Goal: Communication & Community: Answer question/provide support

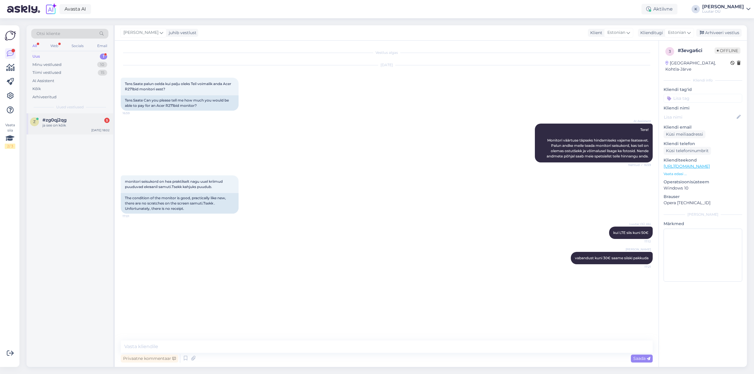
click at [51, 124] on div "ja see on kõik" at bounding box center [75, 125] width 67 height 5
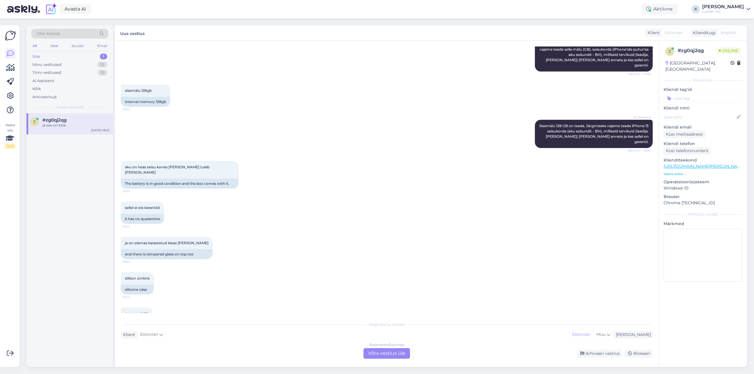
scroll to position [98, 0]
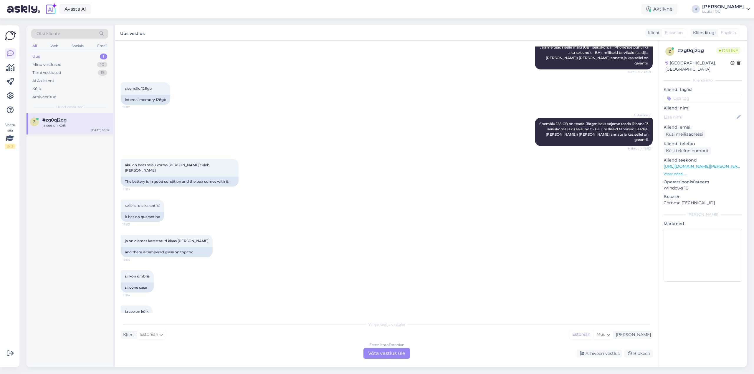
click at [392, 353] on div "Estonian to Estonian Võta vestlus üle" at bounding box center [386, 353] width 47 height 11
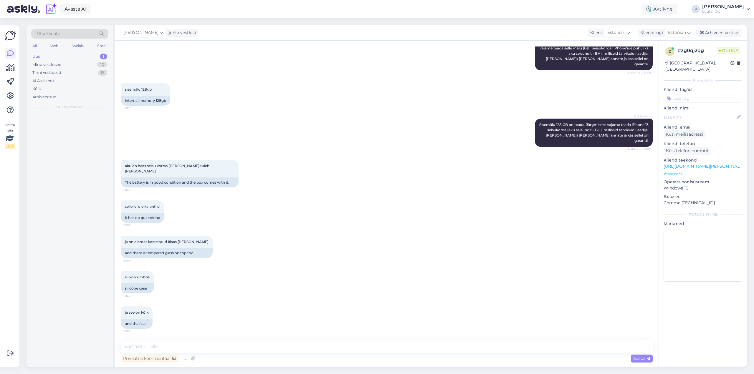
scroll to position [76, 0]
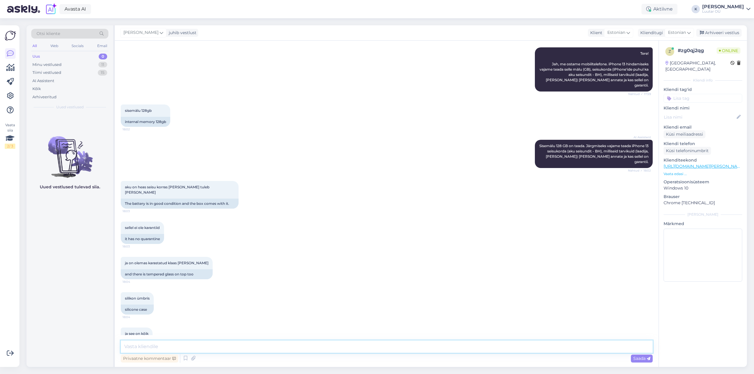
click at [292, 344] on textarea at bounding box center [387, 347] width 532 height 12
type textarea "Tere! Mis on aku BH?"
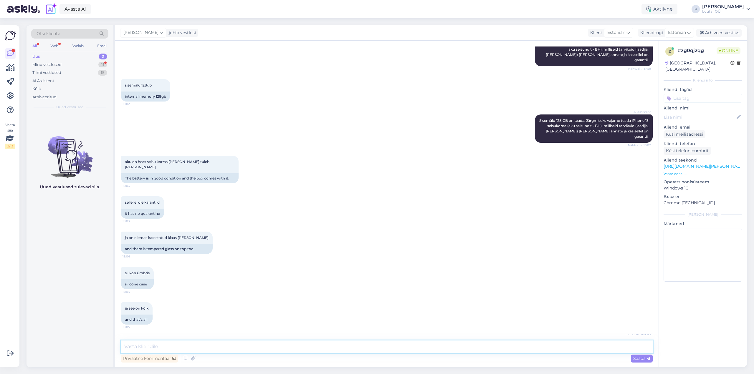
scroll to position [158, 0]
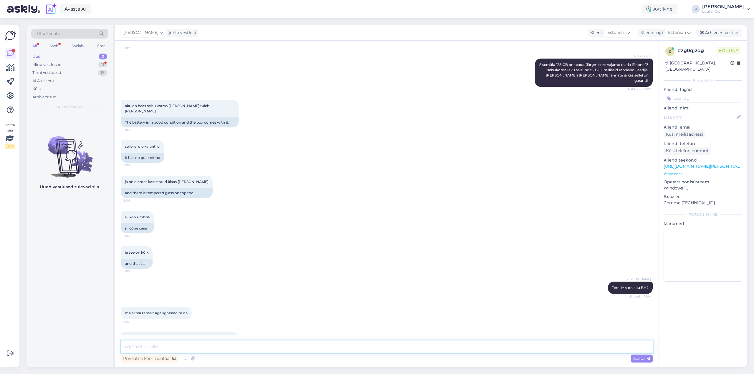
click at [146, 346] on textarea at bounding box center [387, 347] width 532 height 12
type textarea "[PERSON_NAME] [PERSON_NAME] täpsemalt üle vaadata ;)"
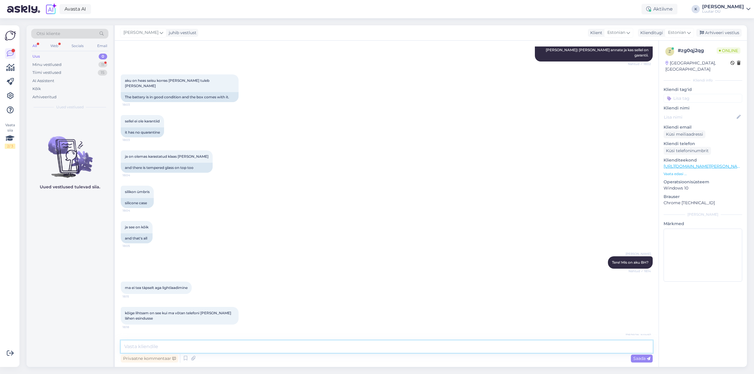
scroll to position [208, 0]
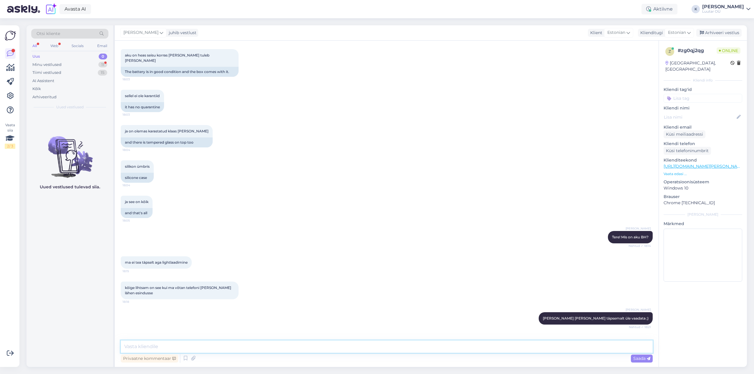
click at [207, 344] on textarea at bounding box center [387, 347] width 532 height 12
type textarea "hästi, ootame Teid :)"
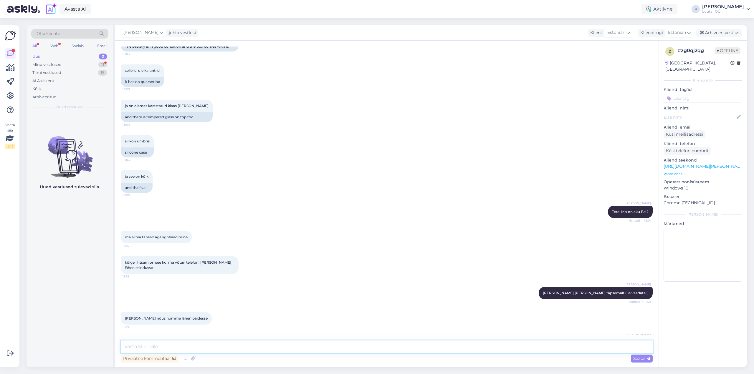
scroll to position [259, 0]
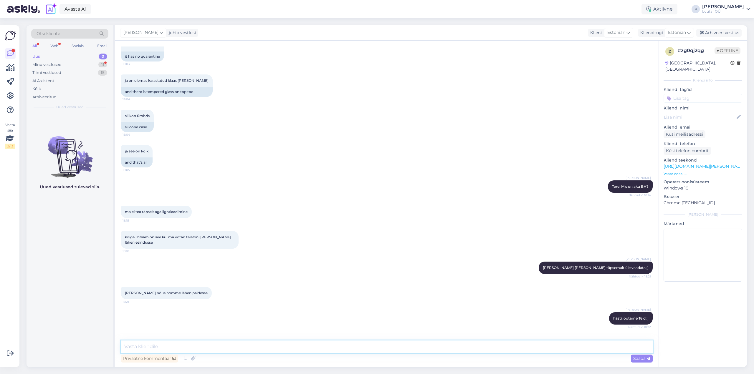
click at [201, 343] on textarea at bounding box center [387, 347] width 532 height 12
type textarea "Palun :)"
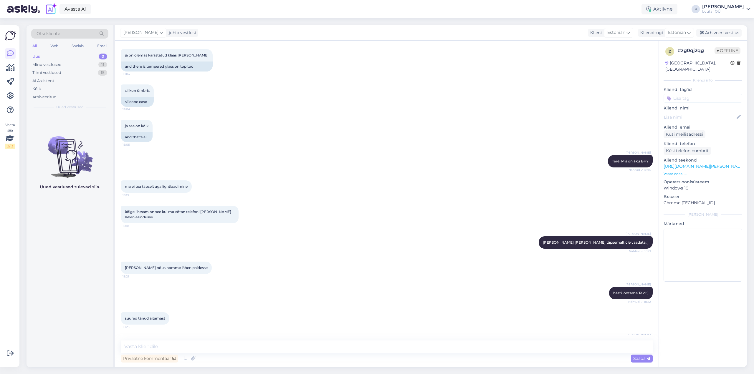
click at [32, 56] on div "Uus 0" at bounding box center [69, 56] width 77 height 8
